Goal: Check status: Check status

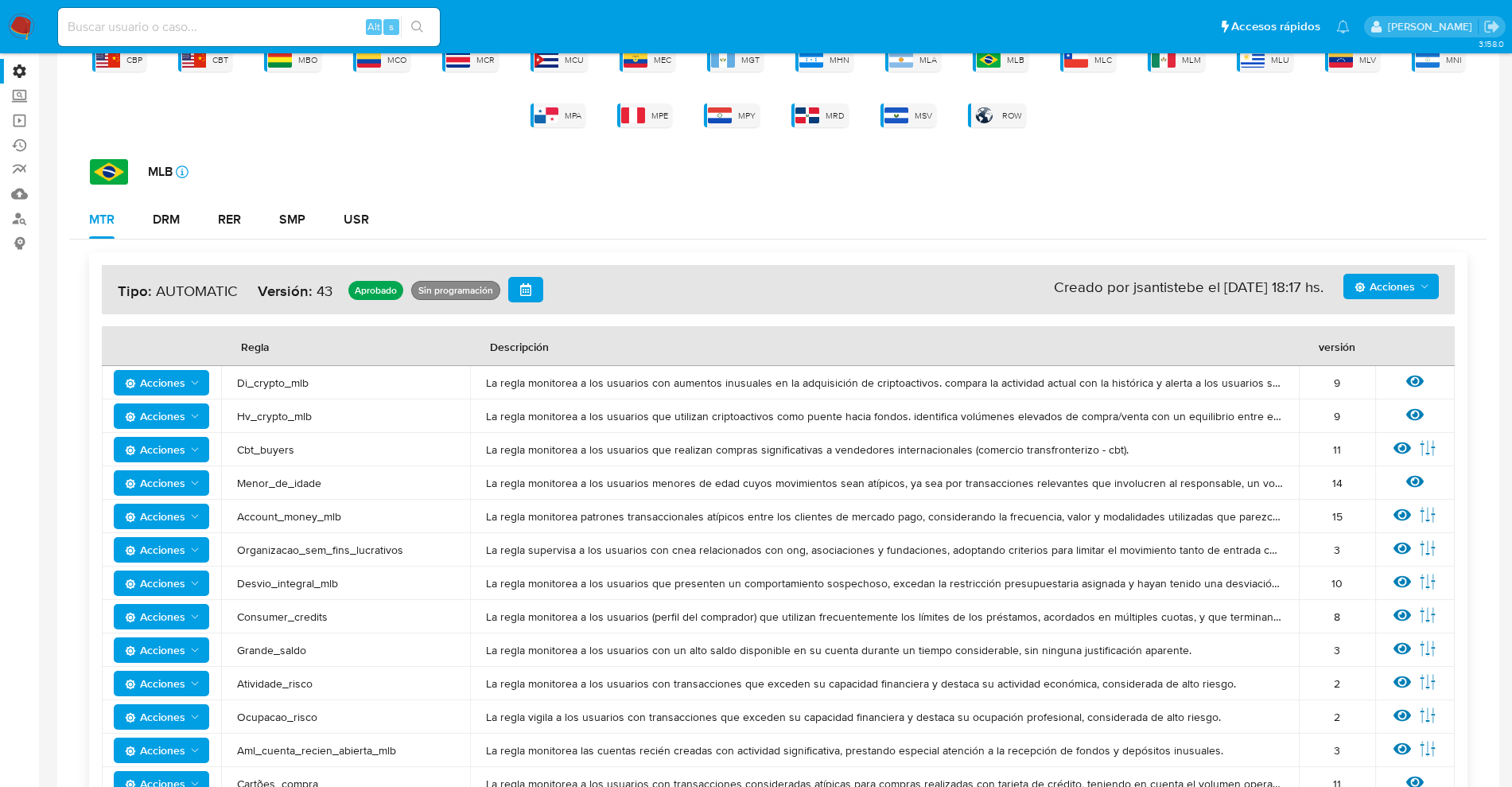
scroll to position [110, 0]
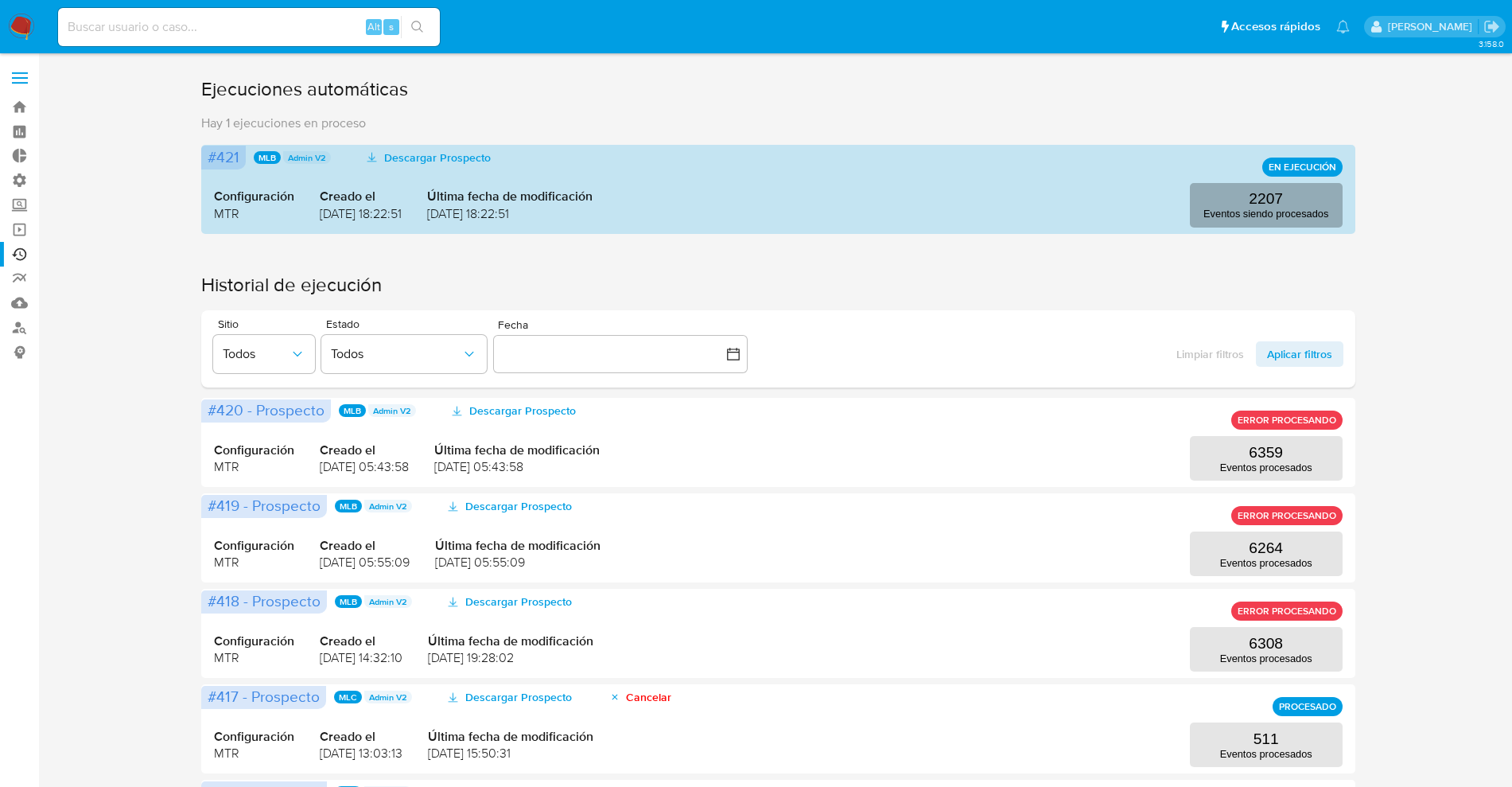
click at [1263, 200] on p "2207" at bounding box center [1266, 199] width 34 height 17
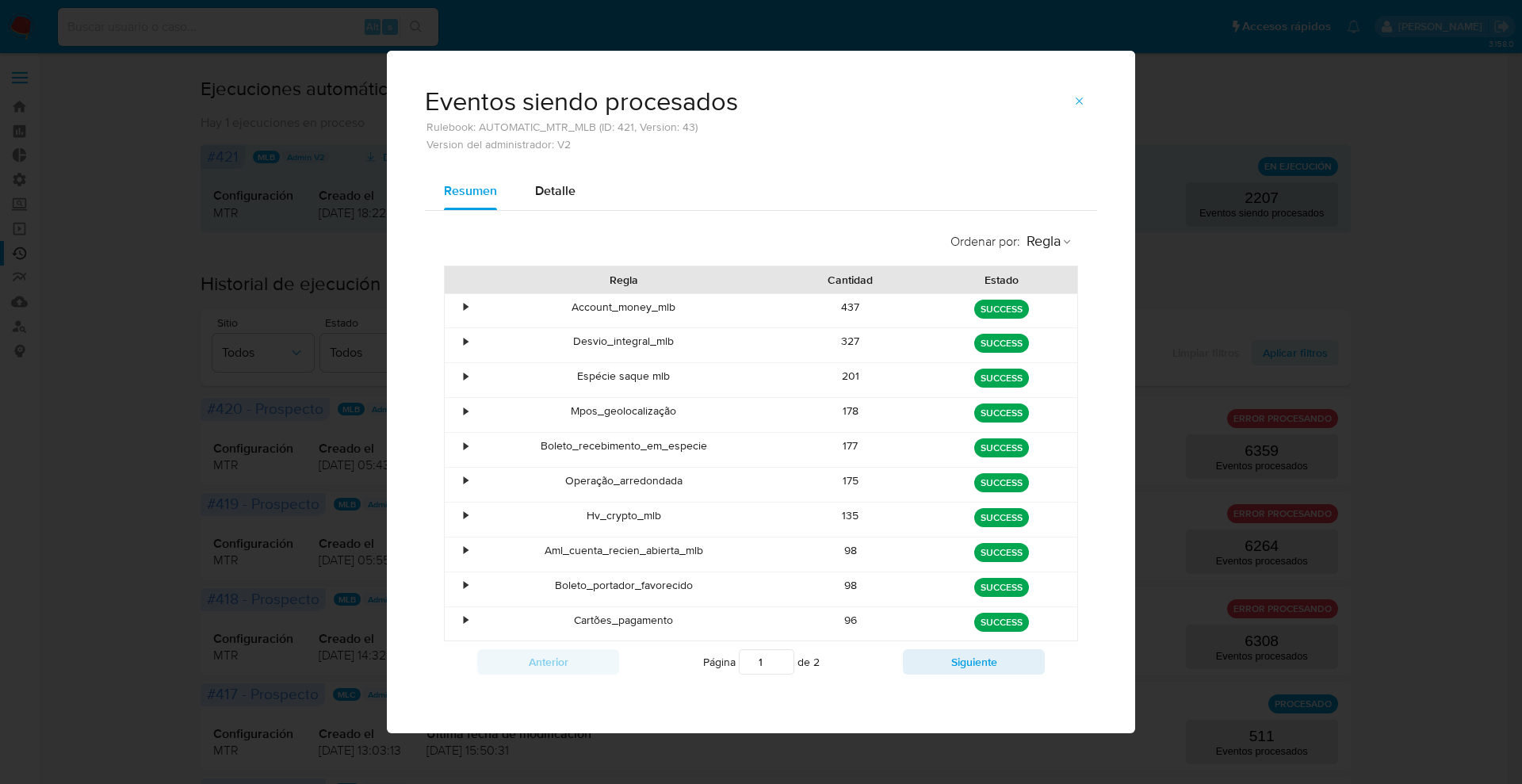
drag, startPoint x: 625, startPoint y: 347, endPoint x: 648, endPoint y: 345, distance: 23.1
click at [645, 345] on div "Desvio_integral_mlb" at bounding box center [623, 345] width 303 height 34
click at [977, 656] on button "Siguiente" at bounding box center [974, 662] width 142 height 26
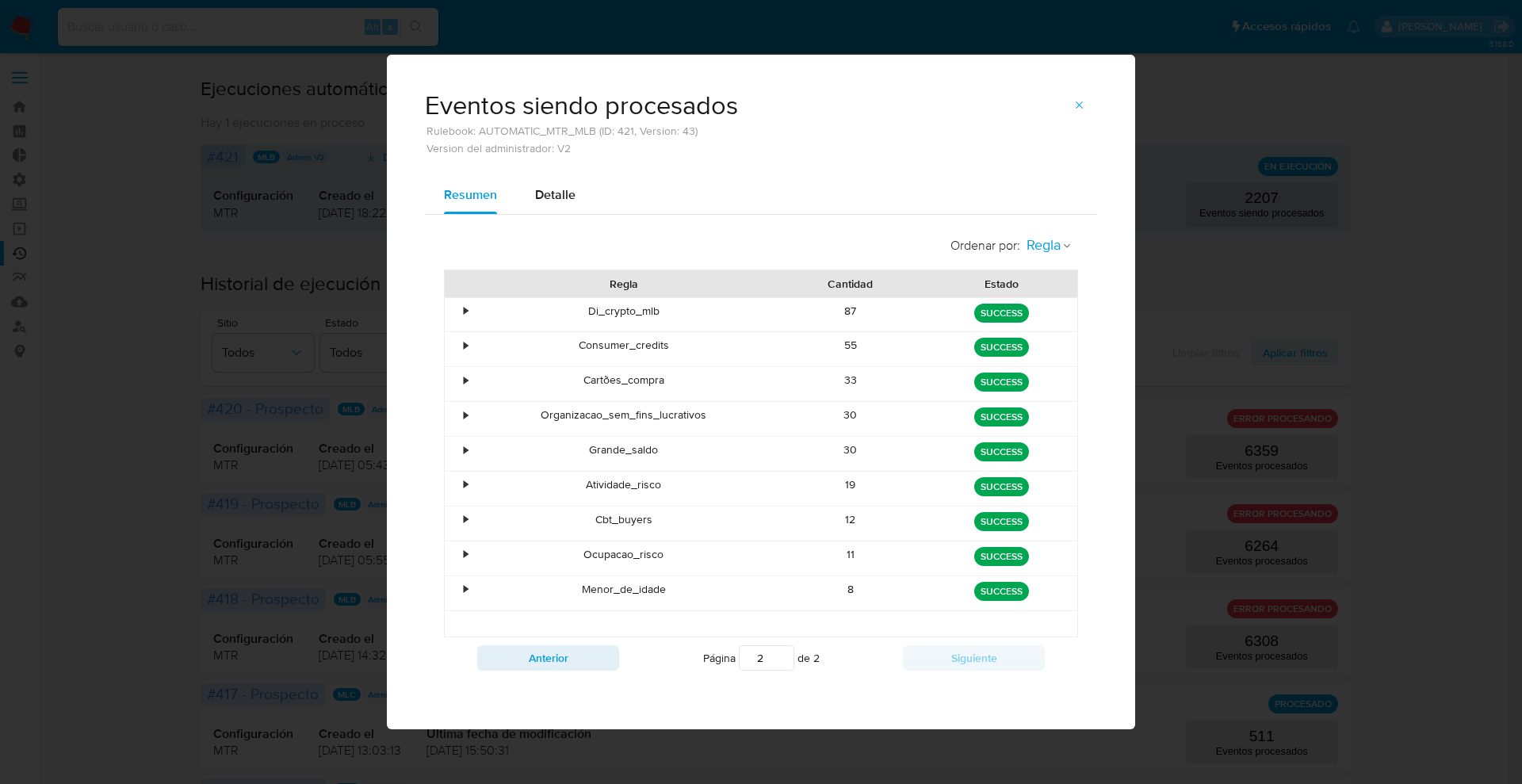
click at [1052, 251] on span "Regla" at bounding box center [1043, 245] width 34 height 18
click at [1067, 283] on li "Estado" at bounding box center [1049, 280] width 72 height 38
type input "1"
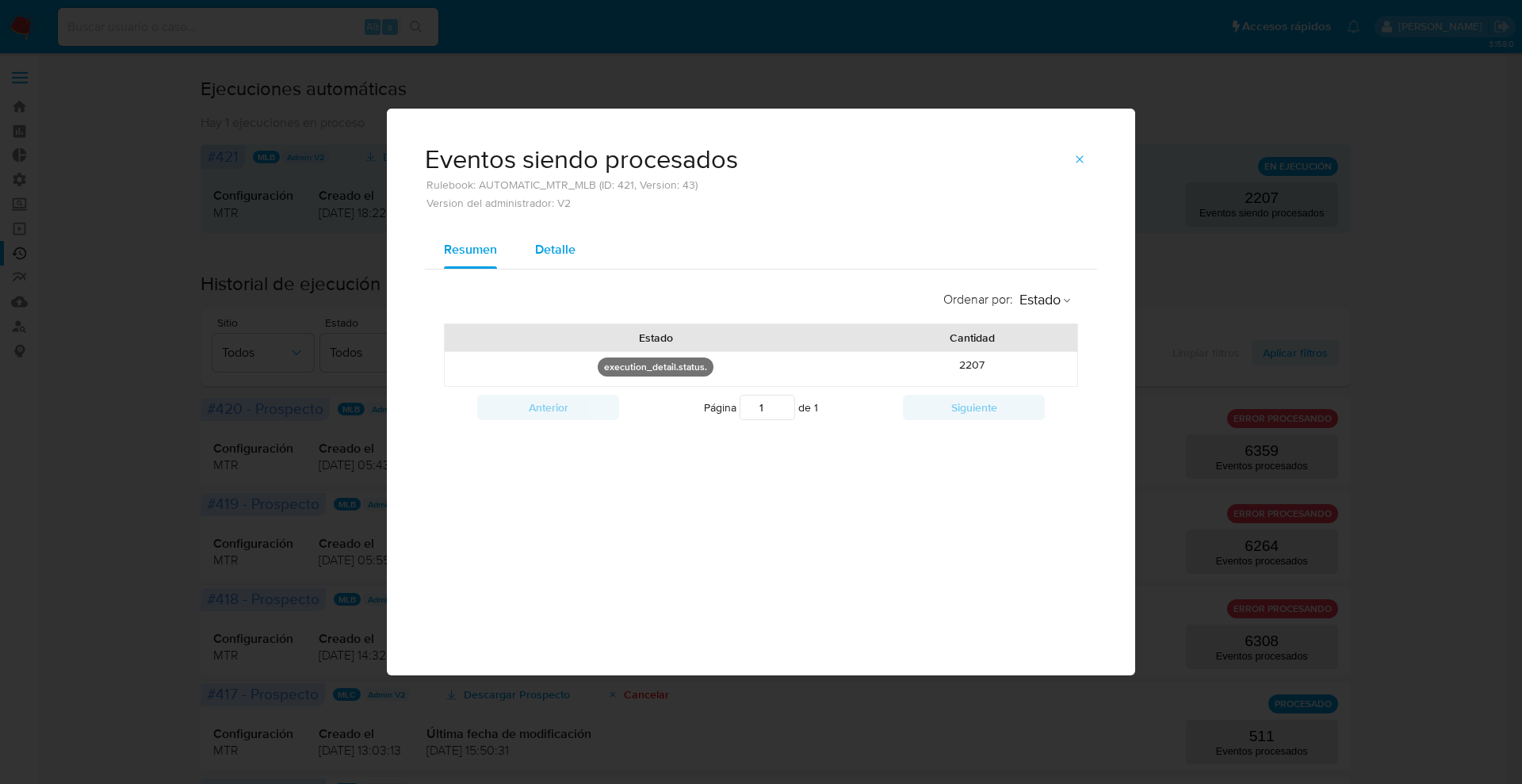
click at [564, 250] on span "Detalle" at bounding box center [555, 249] width 40 height 18
select select "10"
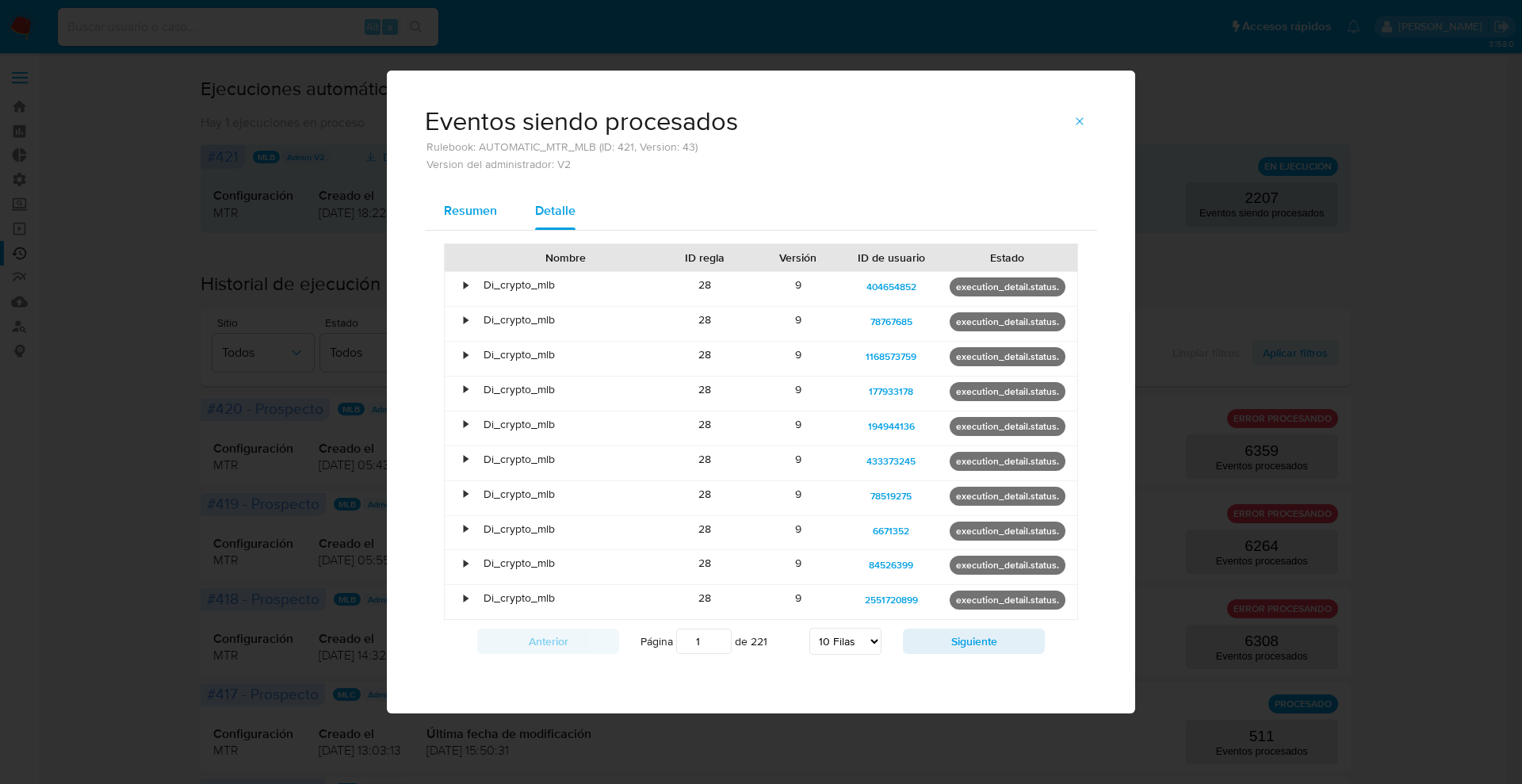
click at [489, 218] on span "Resumen" at bounding box center [470, 209] width 53 height 18
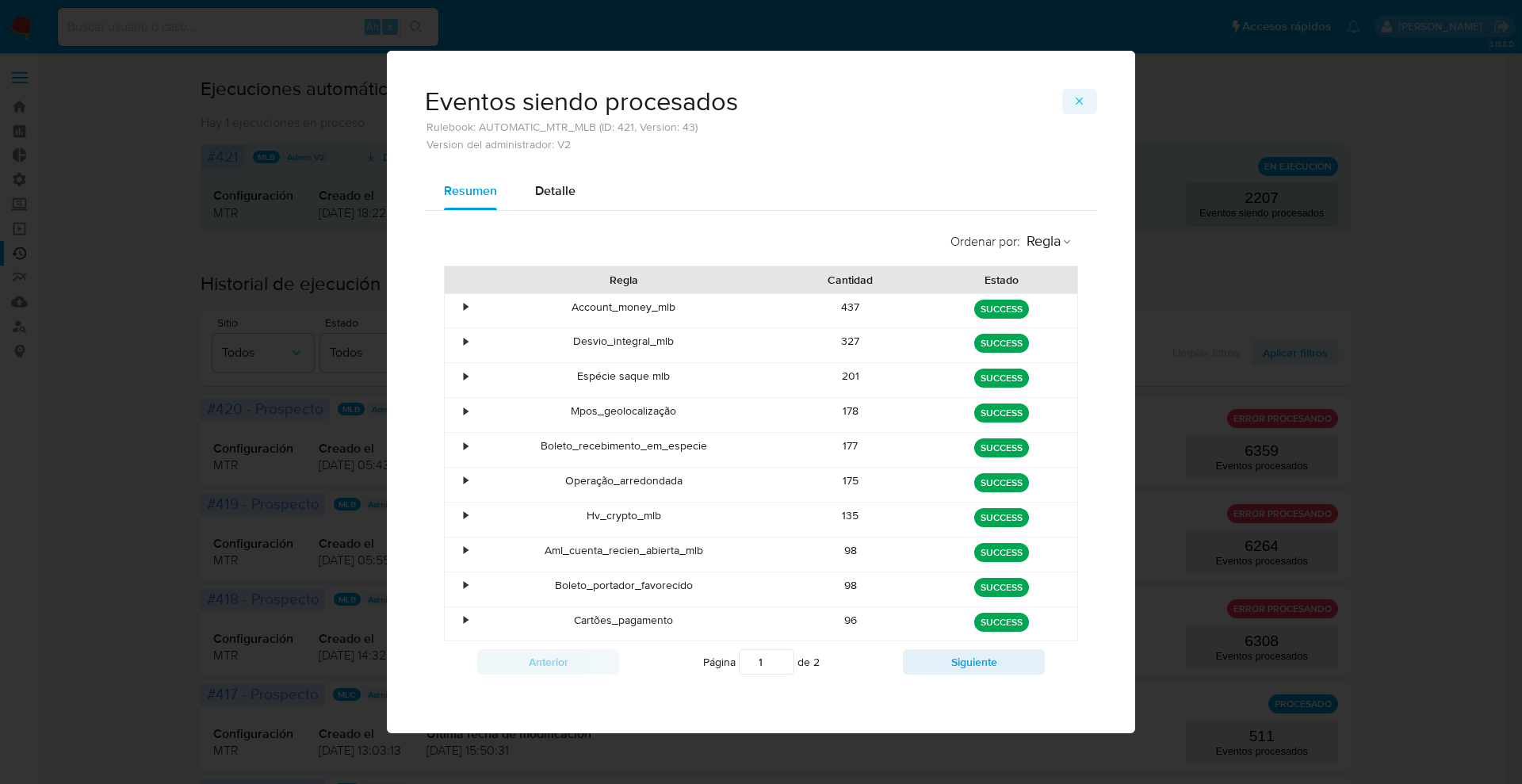
click at [1080, 104] on icon "button" at bounding box center [1079, 101] width 13 height 13
